Goal: Task Accomplishment & Management: Manage account settings

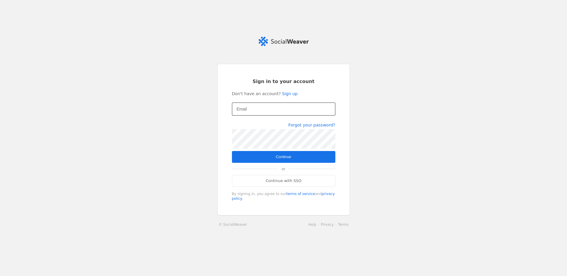
click at [245, 109] on mat-label "Email" at bounding box center [242, 109] width 10 height 7
click at [245, 109] on input "Email" at bounding box center [284, 109] width 94 height 7
click at [252, 110] on input "Email" at bounding box center [284, 109] width 94 height 7
type input "[EMAIL_ADDRESS][DOMAIN_NAME]"
click at [298, 159] on span "submit" at bounding box center [284, 157] width 104 height 12
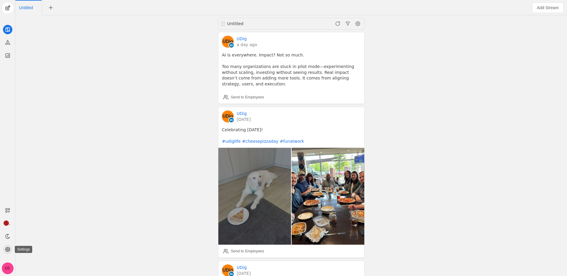
click at [5, 248] on icon at bounding box center [8, 250] width 6 height 6
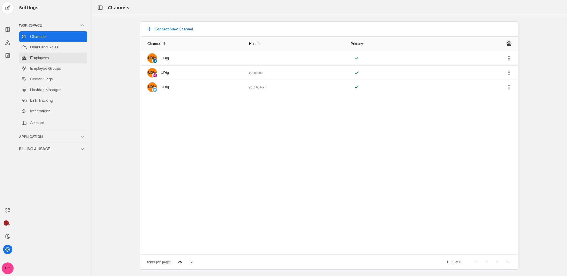
click at [54, 62] on link "Employees" at bounding box center [53, 58] width 69 height 11
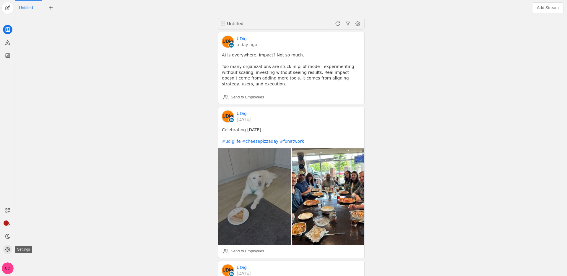
click at [10, 250] on icon at bounding box center [8, 250] width 6 height 6
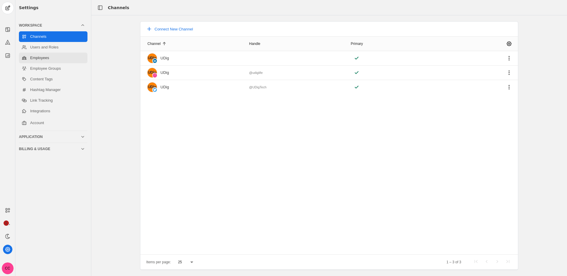
click at [49, 58] on link "Employees" at bounding box center [53, 58] width 69 height 11
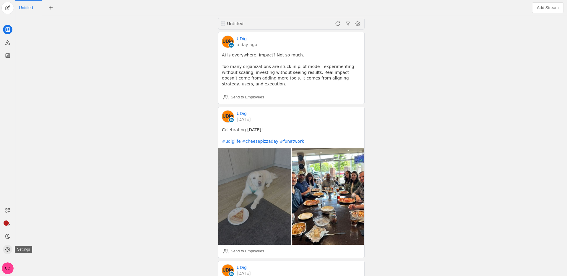
click at [7, 248] on icon at bounding box center [8, 250] width 6 height 6
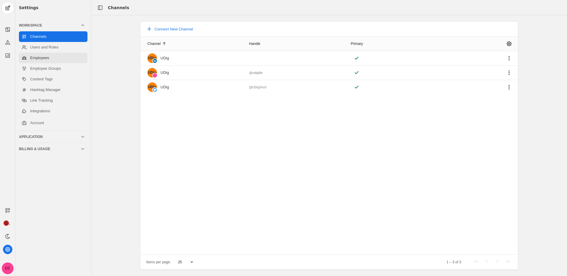
click at [53, 62] on link "Employees" at bounding box center [53, 58] width 69 height 11
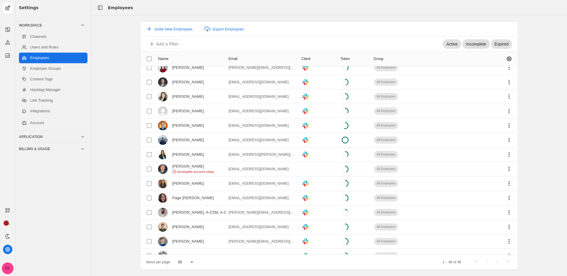
scroll to position [339, 0]
